Goal: Check status: Check status

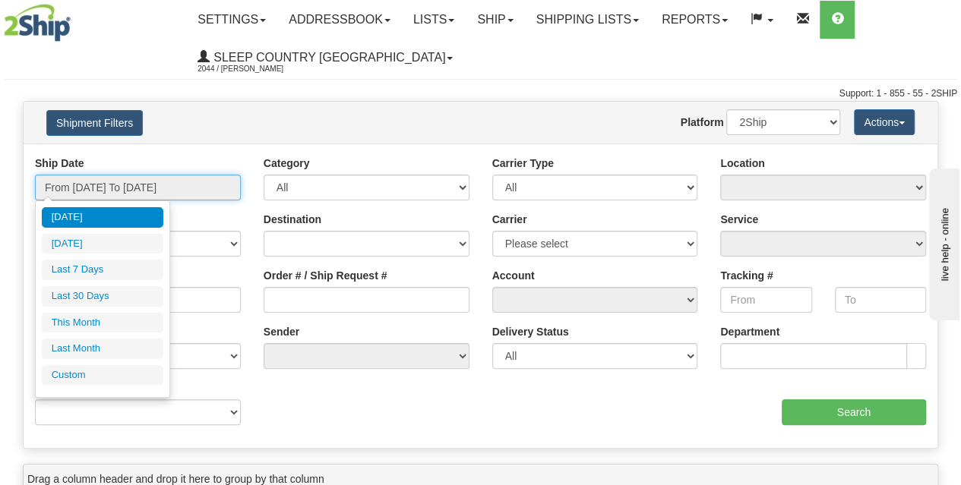
click at [149, 188] on input "From [DATE] To [DATE]" at bounding box center [138, 188] width 206 height 26
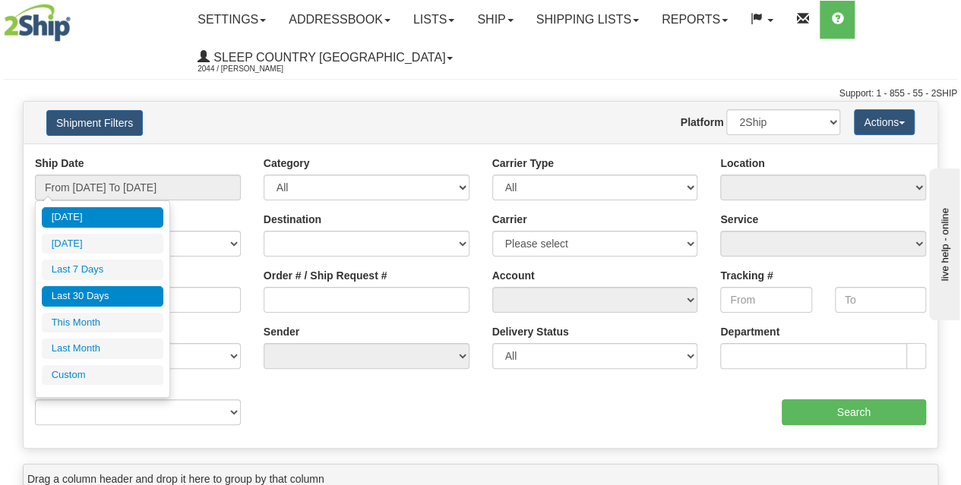
click at [112, 296] on li "Last 30 Days" at bounding box center [103, 296] width 122 height 21
type input "From [DATE] To [DATE]"
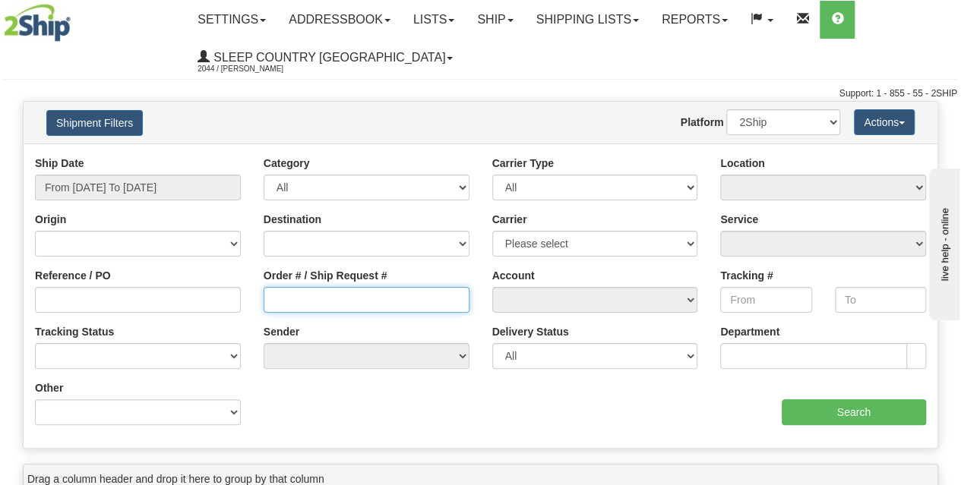
click at [291, 300] on input "Order # / Ship Request #" at bounding box center [367, 300] width 206 height 26
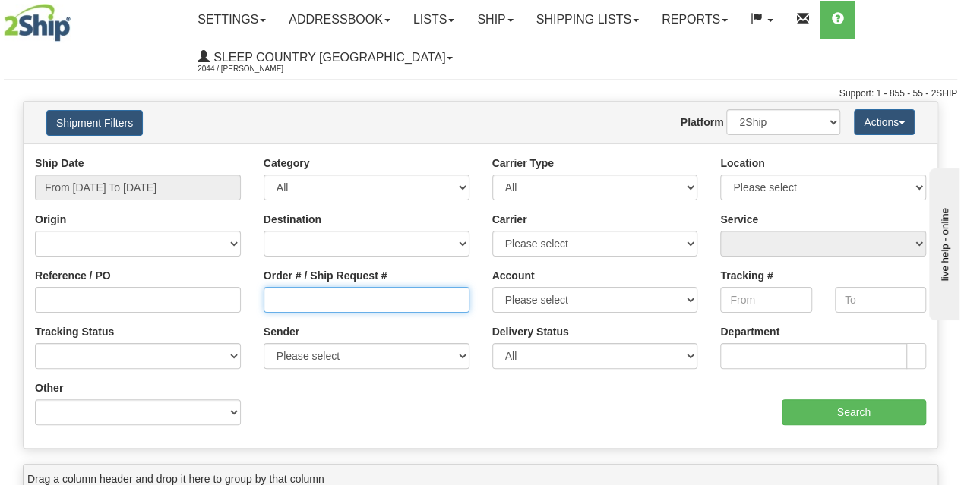
paste input "9002I005913"
type input "9002I005913"
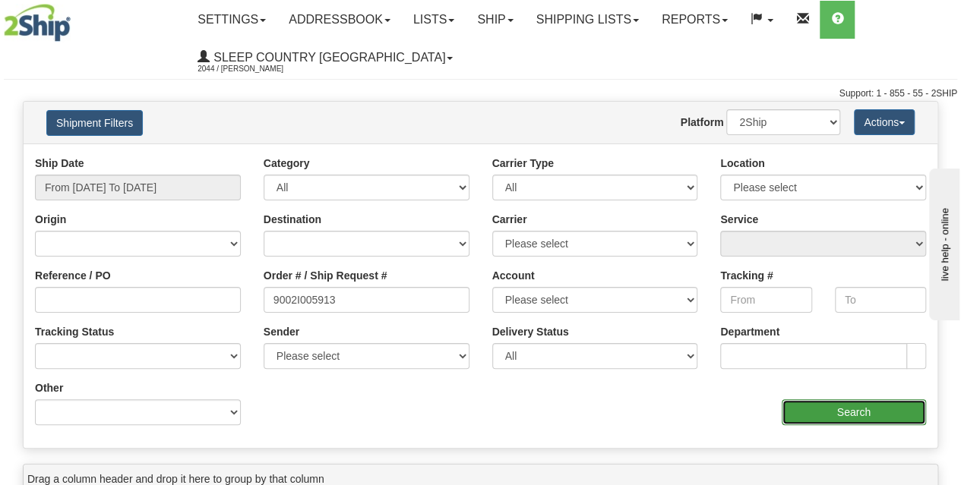
click at [813, 405] on input "Search" at bounding box center [854, 413] width 145 height 26
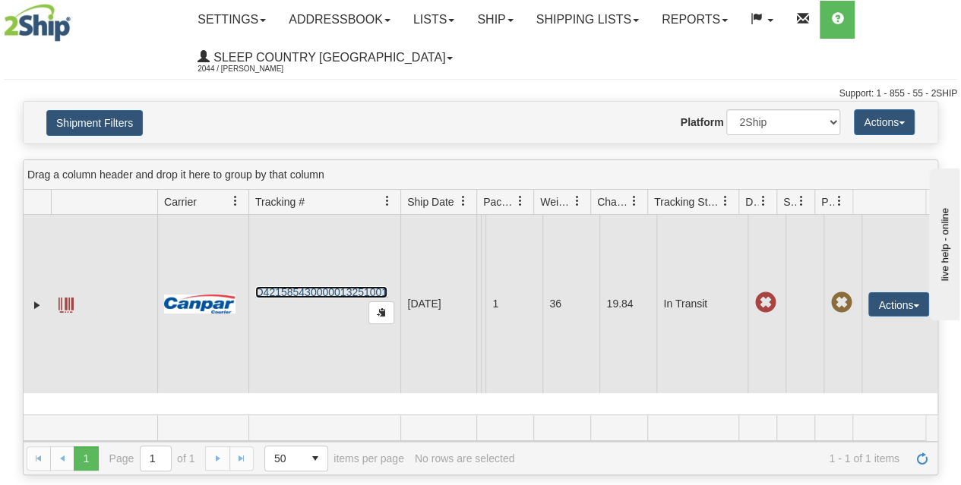
click at [309, 299] on link "D421585430000013251001" at bounding box center [321, 292] width 132 height 12
